Goal: Find contact information: Find contact information

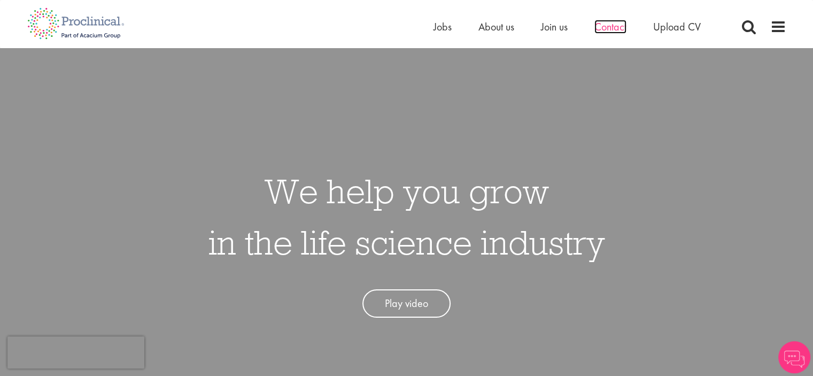
click at [606, 24] on span "Contact" at bounding box center [610, 27] width 32 height 14
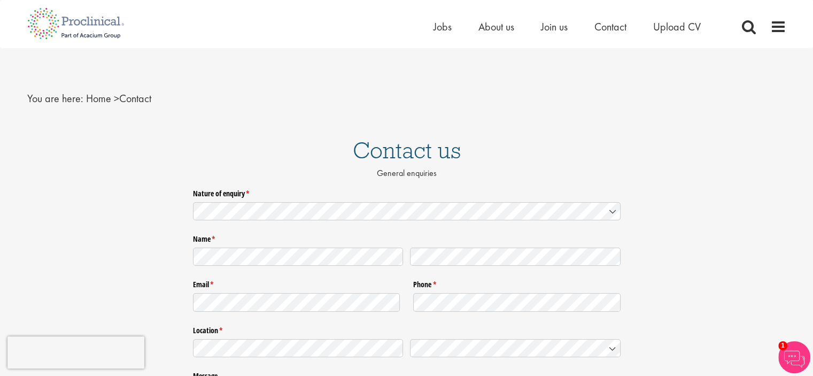
click at [284, 117] on div "You are here: Home > Contact" at bounding box center [406, 88] width 775 height 80
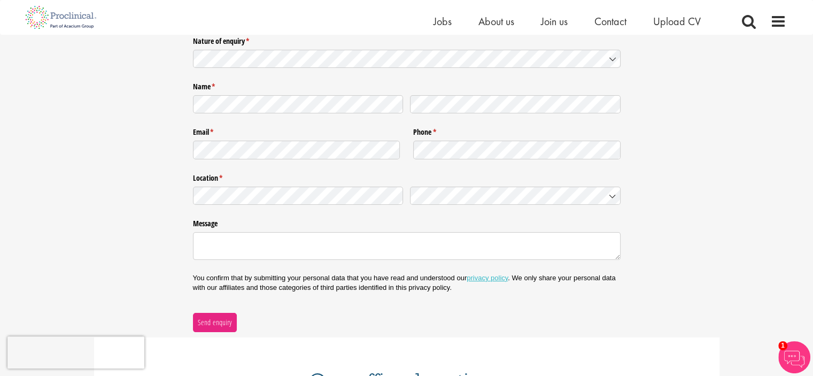
scroll to position [143, 0]
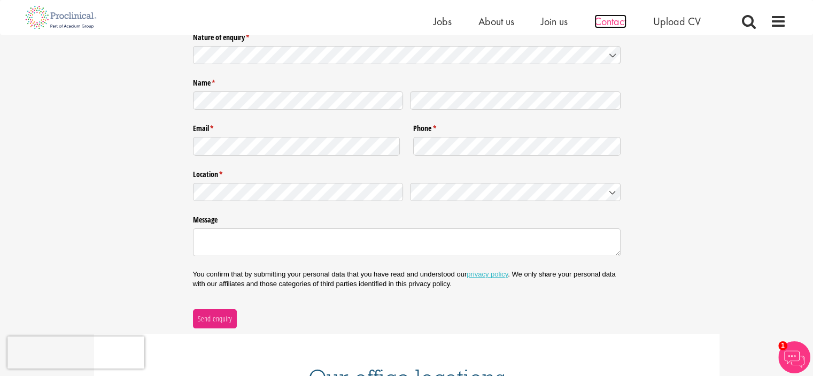
click at [616, 17] on span "Contact" at bounding box center [610, 21] width 32 height 14
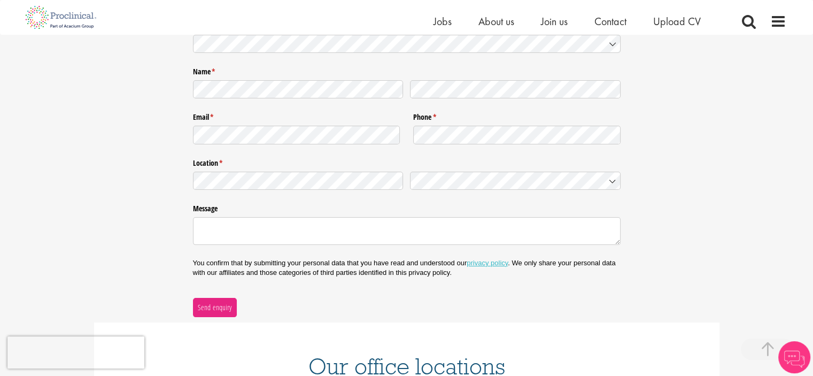
scroll to position [109, 0]
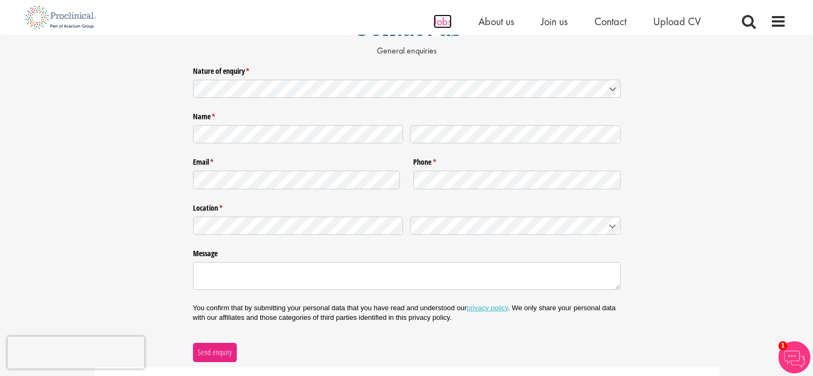
click at [443, 27] on span "Jobs" at bounding box center [442, 21] width 18 height 14
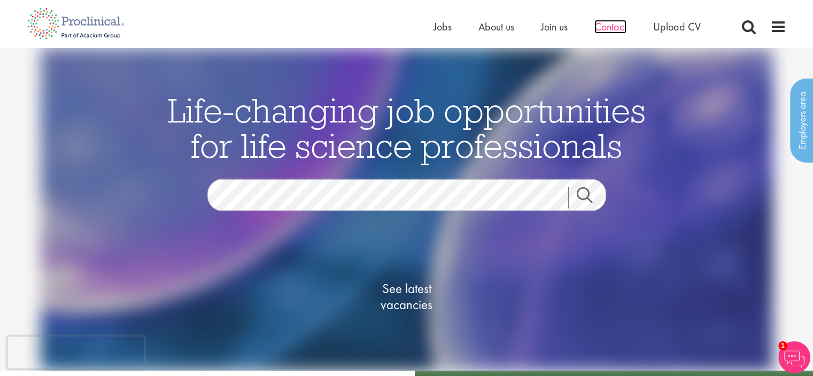
click at [606, 34] on span "Contact" at bounding box center [610, 27] width 32 height 14
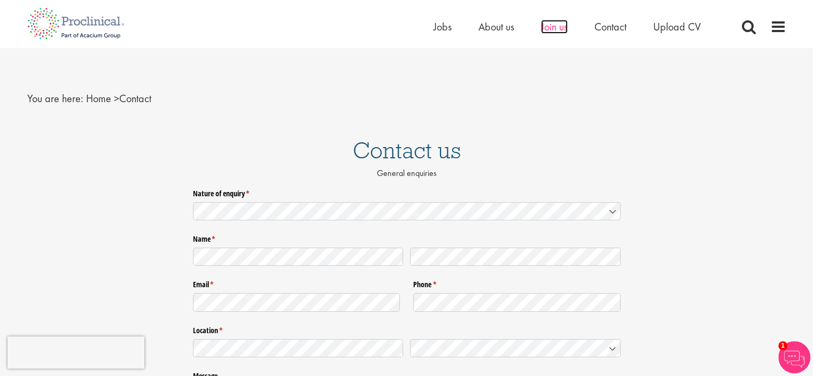
click at [564, 24] on span "Join us" at bounding box center [554, 27] width 27 height 14
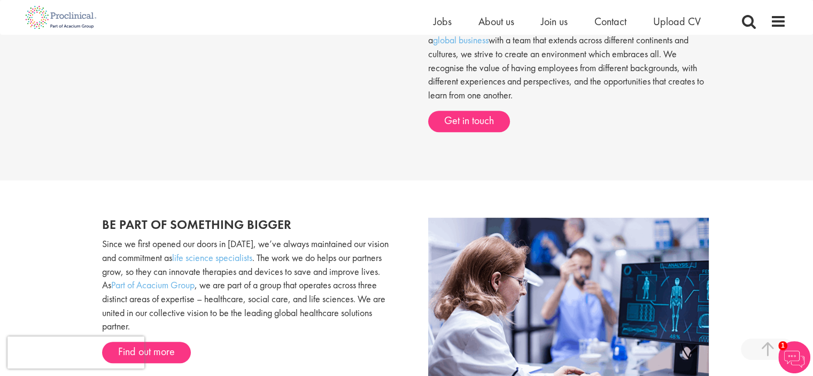
scroll to position [494, 0]
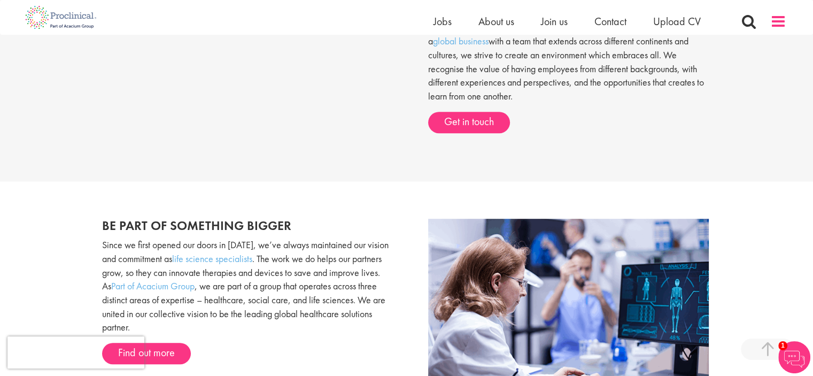
click at [775, 21] on span at bounding box center [778, 21] width 16 height 16
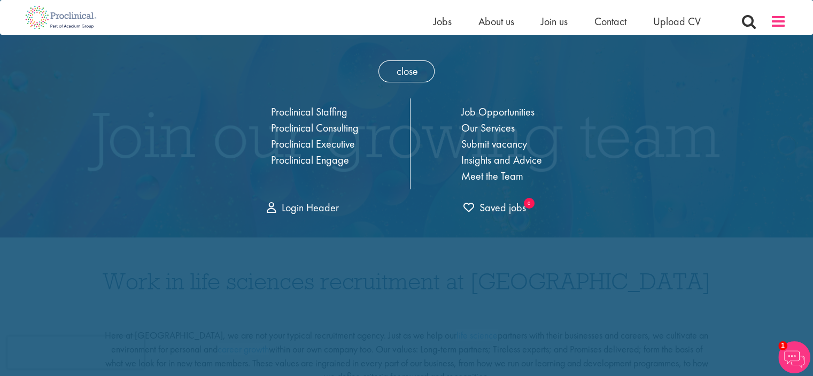
scroll to position [0, 0]
